Goal: Find specific page/section: Find specific page/section

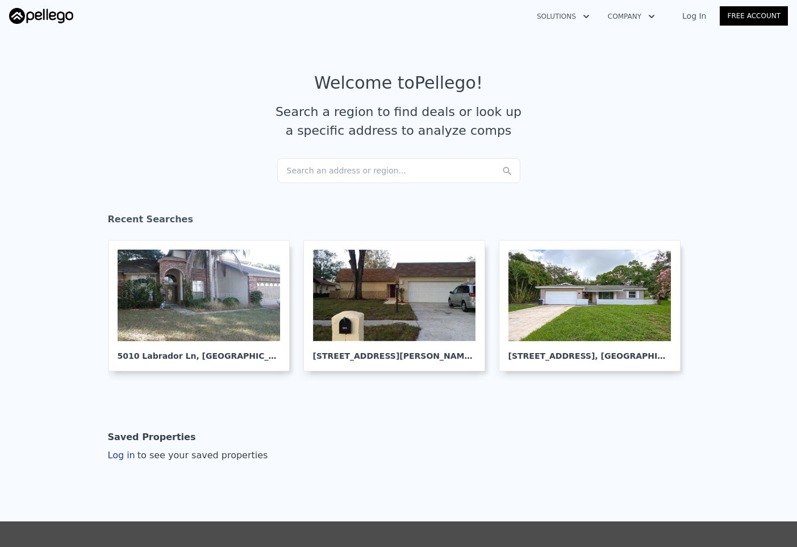
click at [42, 15] on img at bounding box center [41, 16] width 64 height 16
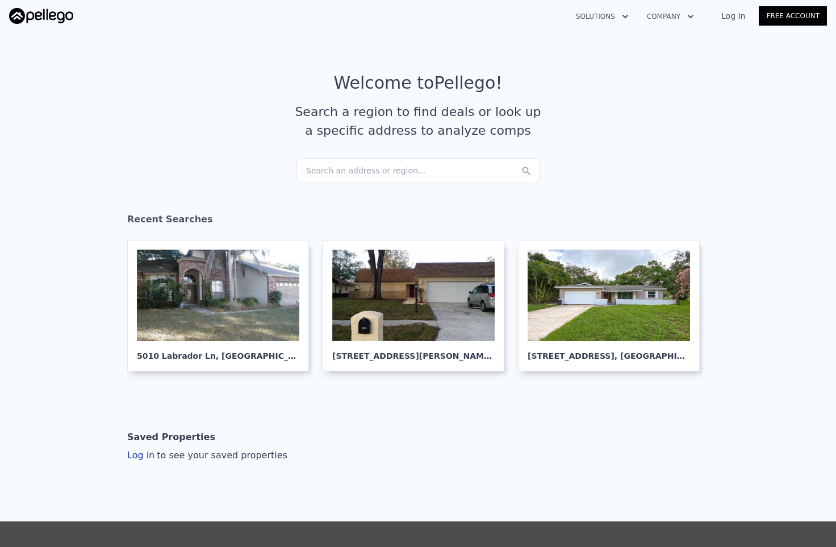
click at [324, 172] on div "Search an address or region..." at bounding box center [418, 170] width 243 height 25
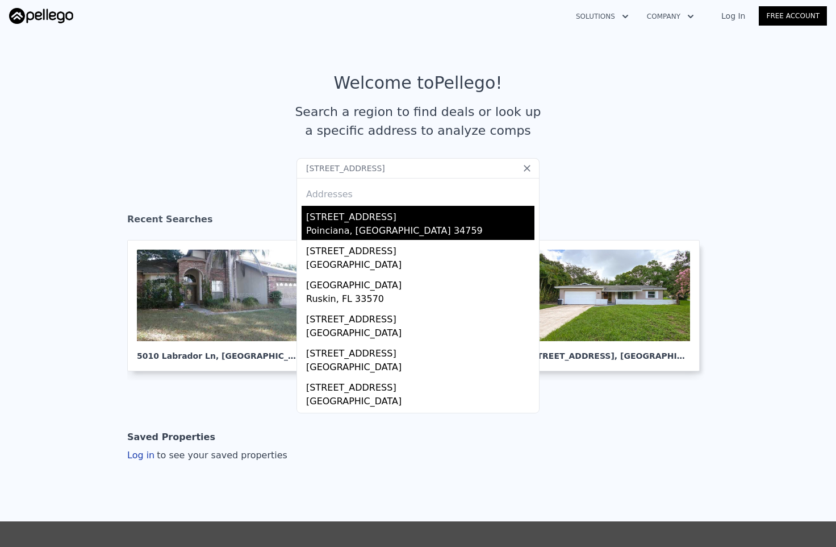
type input "[STREET_ADDRESS]"
click at [327, 228] on div "Poinciana, [GEOGRAPHIC_DATA] 34759" at bounding box center [420, 232] width 228 height 16
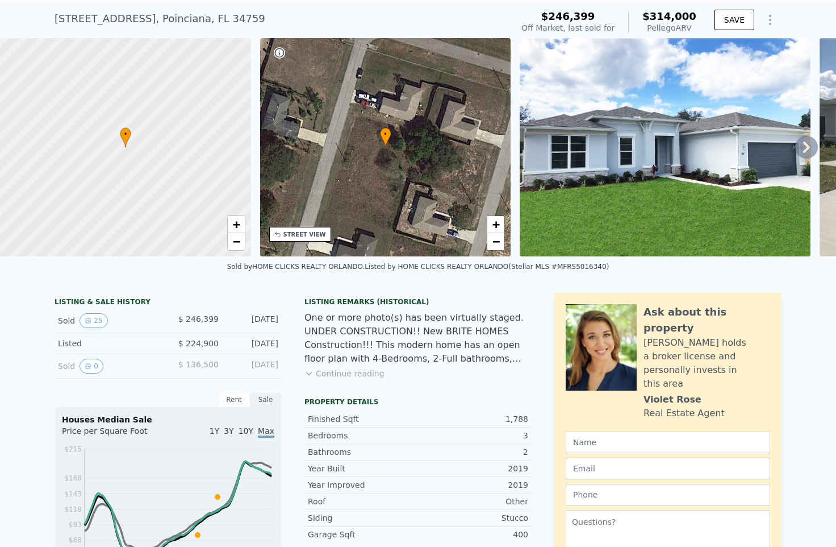
scroll to position [30, 0]
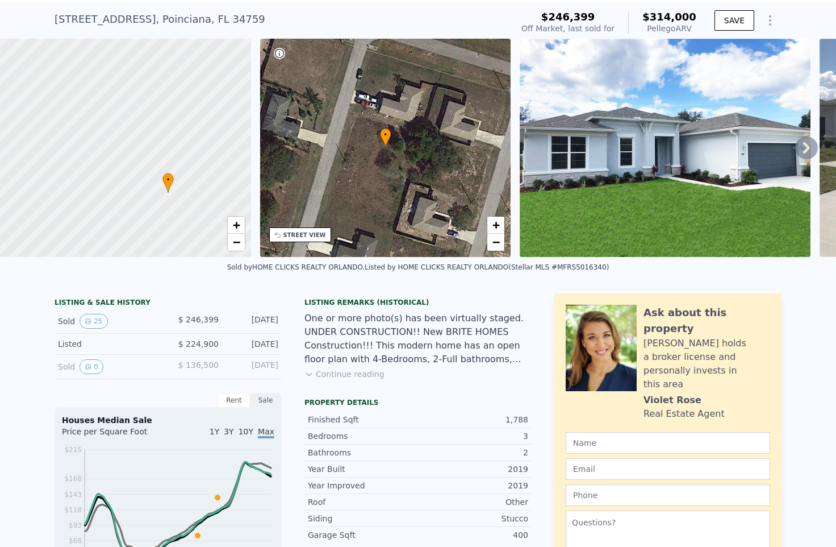
drag, startPoint x: 108, startPoint y: 156, endPoint x: 151, endPoint y: 200, distance: 61.5
click at [151, 200] on div at bounding box center [125, 148] width 301 height 262
drag, startPoint x: 183, startPoint y: 118, endPoint x: 230, endPoint y: 101, distance: 50.0
click at [230, 101] on div at bounding box center [125, 148] width 301 height 262
drag, startPoint x: 56, startPoint y: 184, endPoint x: 109, endPoint y: 174, distance: 53.7
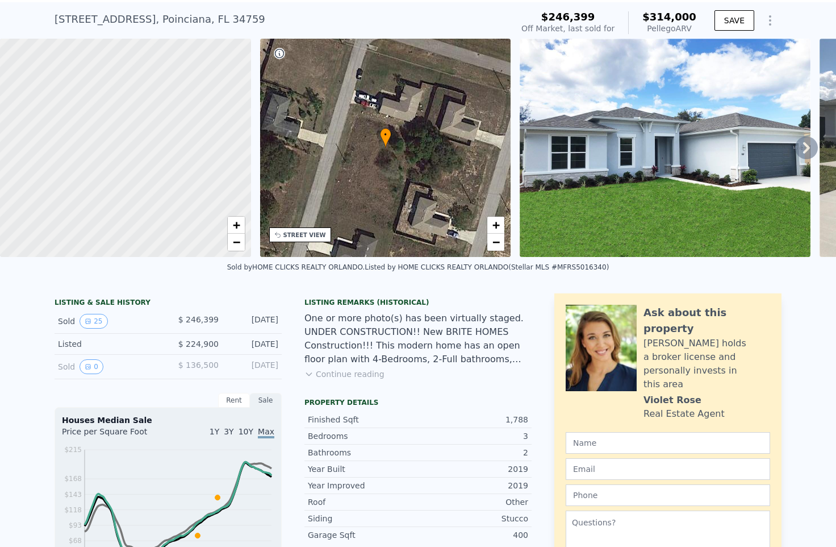
click at [109, 174] on div at bounding box center [125, 148] width 301 height 262
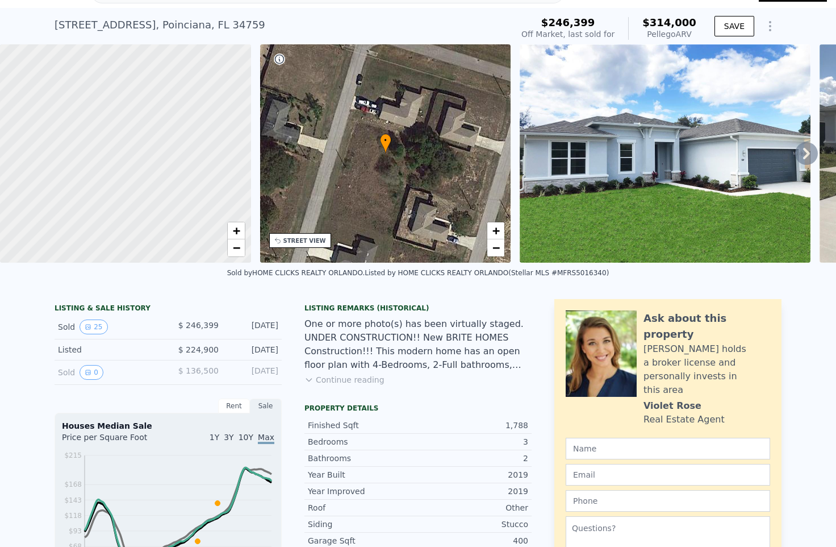
scroll to position [0, 0]
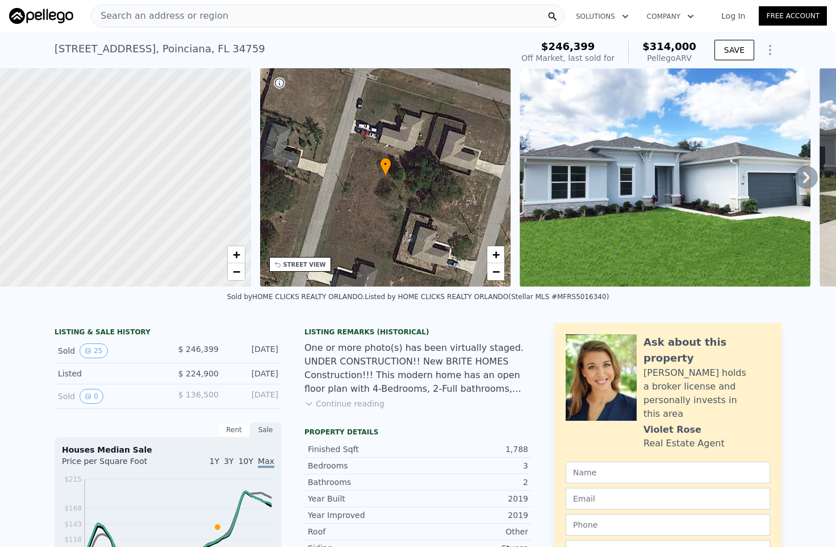
click at [190, 13] on span "Search an address or region" at bounding box center [159, 16] width 137 height 14
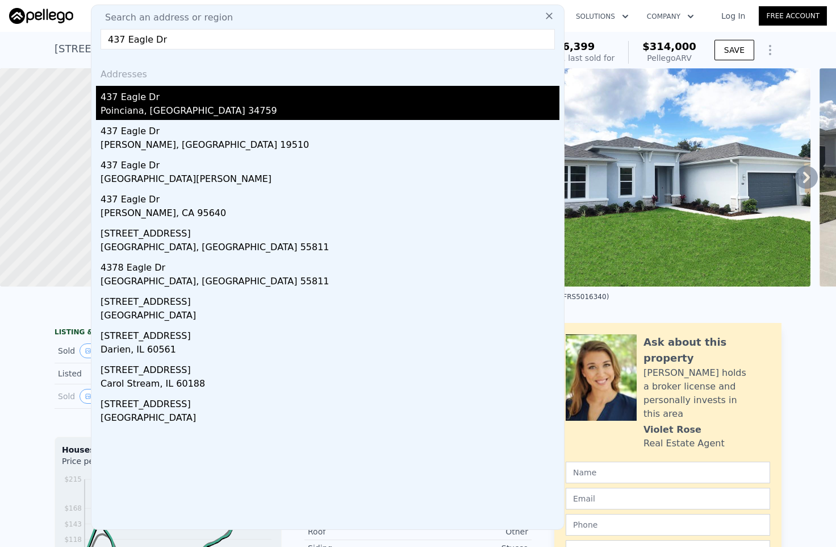
type input "437 Eagle Dr"
click at [151, 113] on div "Poinciana, [GEOGRAPHIC_DATA] 34759" at bounding box center [330, 112] width 459 height 16
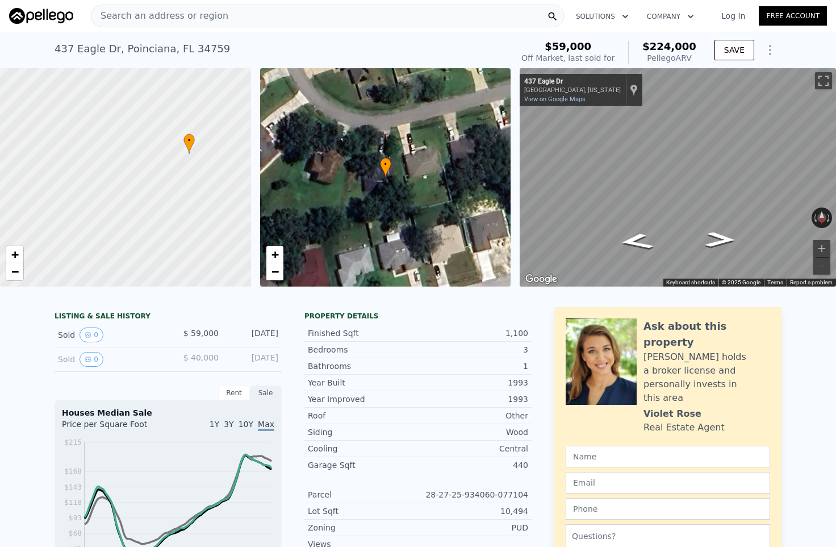
drag, startPoint x: 64, startPoint y: 238, endPoint x: 127, endPoint y: 214, distance: 68.0
click at [127, 214] on div at bounding box center [125, 178] width 301 height 262
click at [20, 253] on link "+" at bounding box center [14, 254] width 17 height 17
drag, startPoint x: 131, startPoint y: 244, endPoint x: 158, endPoint y: 188, distance: 63.0
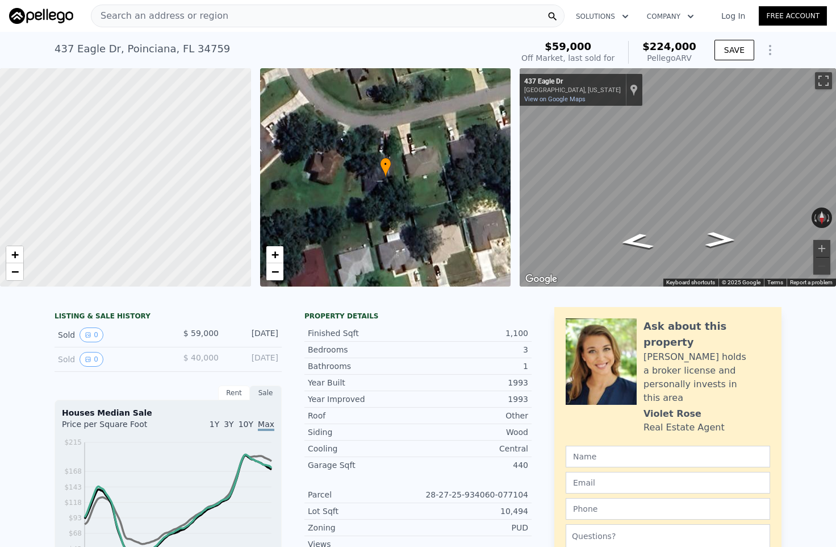
click at [158, 188] on div at bounding box center [125, 178] width 301 height 262
drag, startPoint x: 114, startPoint y: 241, endPoint x: 207, endPoint y: 202, distance: 100.9
click at [207, 202] on div at bounding box center [125, 178] width 301 height 262
drag, startPoint x: 67, startPoint y: 263, endPoint x: 125, endPoint y: 261, distance: 58.0
click at [125, 261] on div at bounding box center [125, 178] width 301 height 262
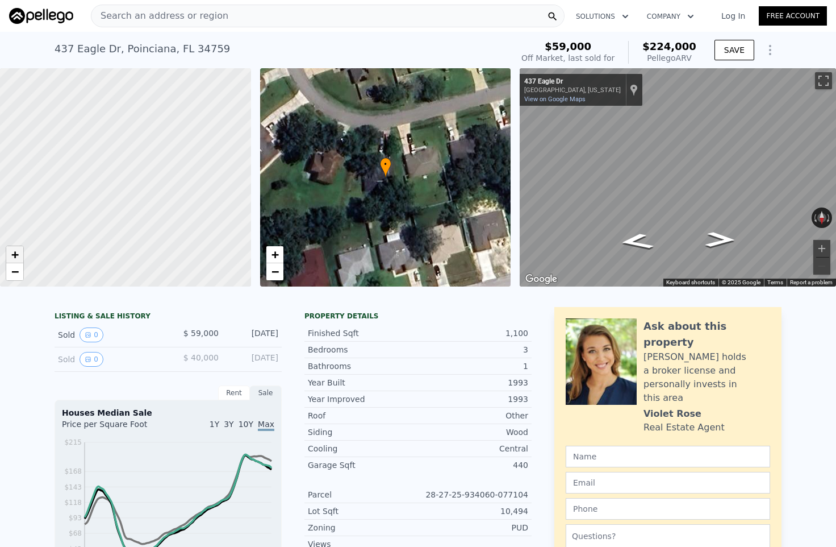
click at [18, 252] on span "+" at bounding box center [14, 254] width 7 height 14
drag, startPoint x: 122, startPoint y: 213, endPoint x: 5, endPoint y: 214, distance: 117.6
click at [5, 214] on div at bounding box center [116, 177] width 301 height 262
drag, startPoint x: 163, startPoint y: 182, endPoint x: -3, endPoint y: 190, distance: 166.7
click at [0, 190] on html "Search an address or region Solutions Company Open main menu Log In Free Accoun…" at bounding box center [418, 273] width 836 height 547
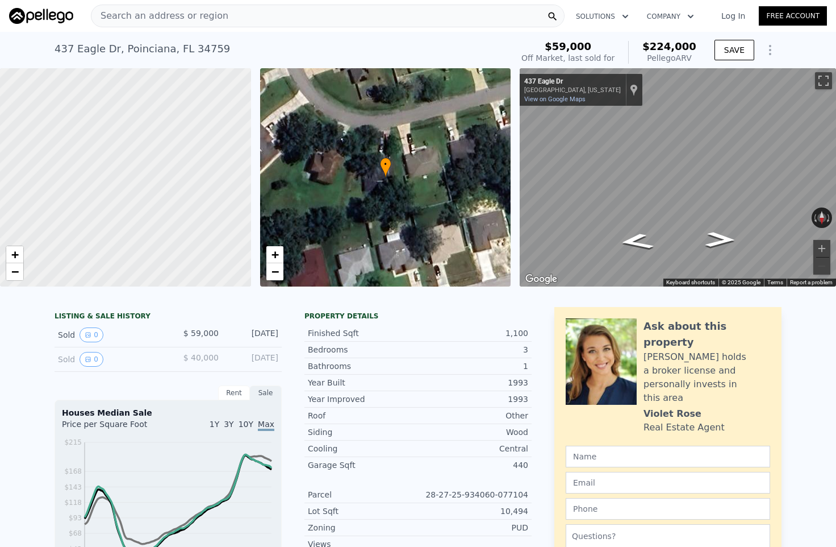
drag, startPoint x: 210, startPoint y: 120, endPoint x: 162, endPoint y: 173, distance: 70.8
click at [162, 173] on div at bounding box center [125, 178] width 301 height 262
click at [14, 269] on span "−" at bounding box center [14, 271] width 7 height 14
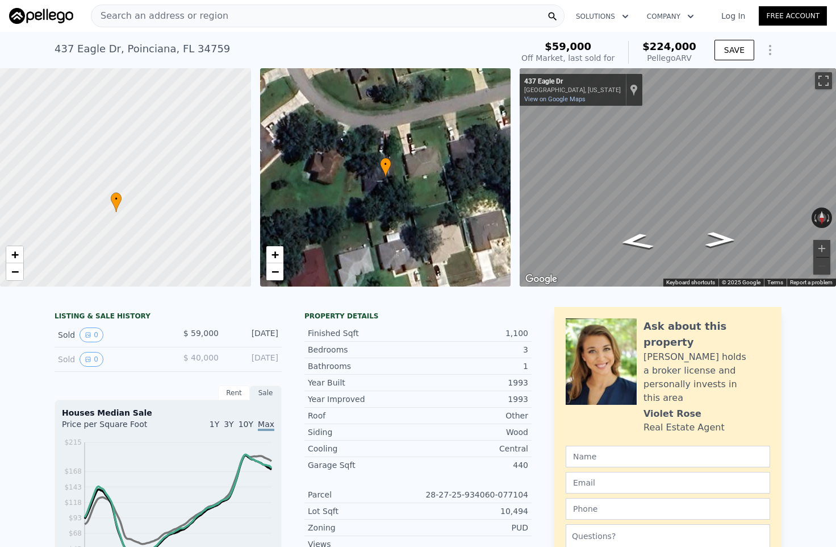
drag, startPoint x: 202, startPoint y: 134, endPoint x: 126, endPoint y: 202, distance: 102.6
click at [126, 202] on div at bounding box center [125, 178] width 301 height 262
click at [13, 273] on span "−" at bounding box center [14, 271] width 7 height 14
click at [144, 14] on span "Search an address or region" at bounding box center [159, 16] width 137 height 14
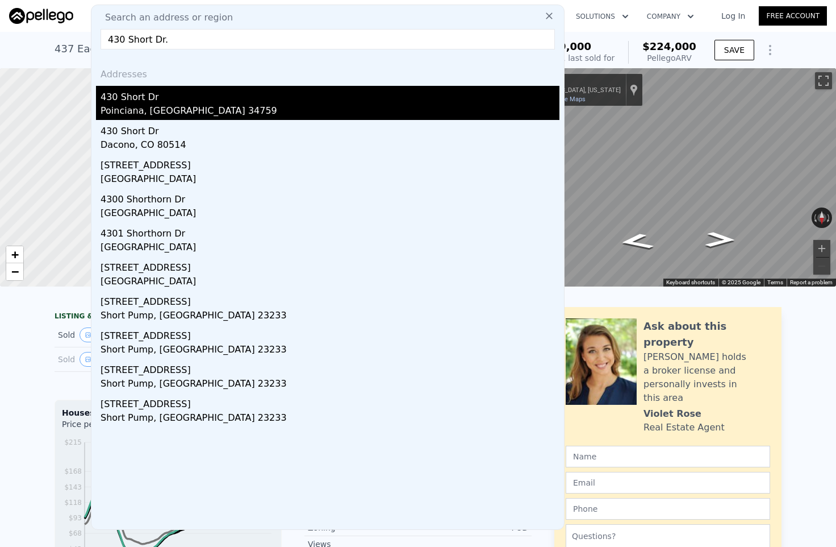
type input "430 Short Dr."
click at [128, 101] on div "430 Short Dr" at bounding box center [330, 95] width 459 height 18
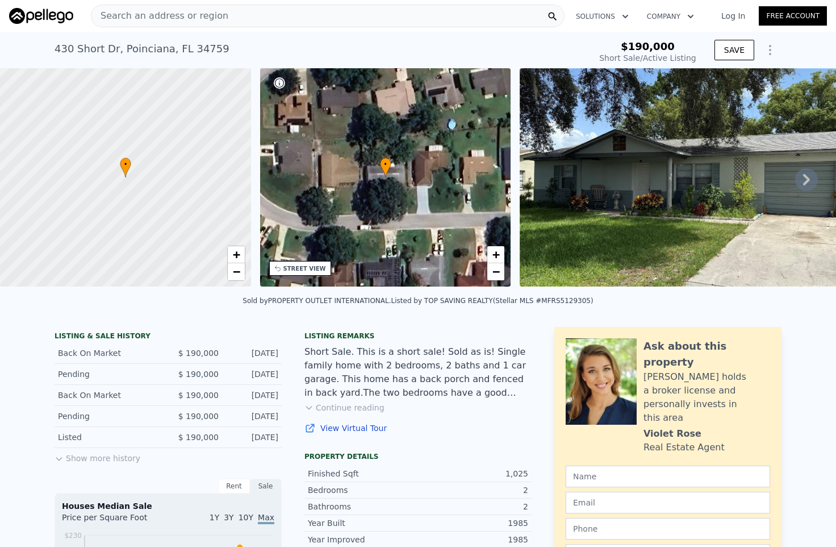
click at [735, 16] on link "Log In" at bounding box center [733, 15] width 51 height 11
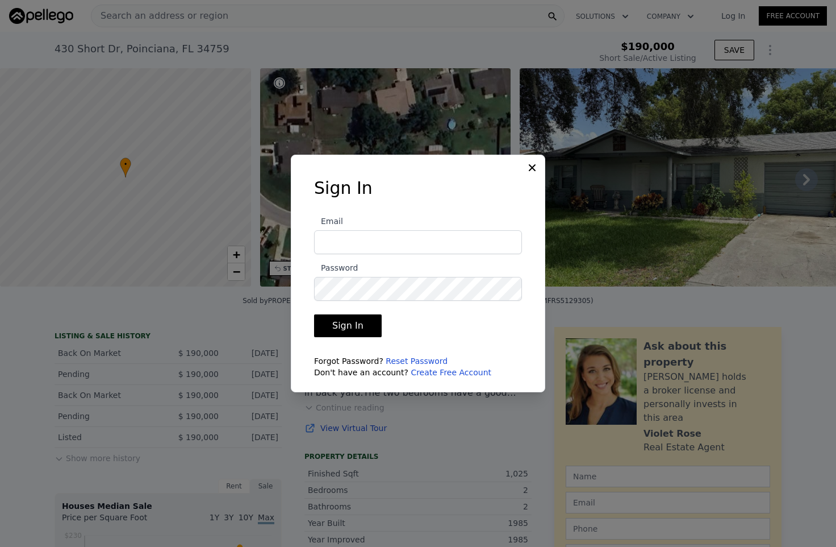
type input "[EMAIL_ADDRESS][DOMAIN_NAME]"
click at [362, 327] on button "Sign In" at bounding box center [348, 325] width 68 height 23
